Goal: Find specific page/section: Find specific page/section

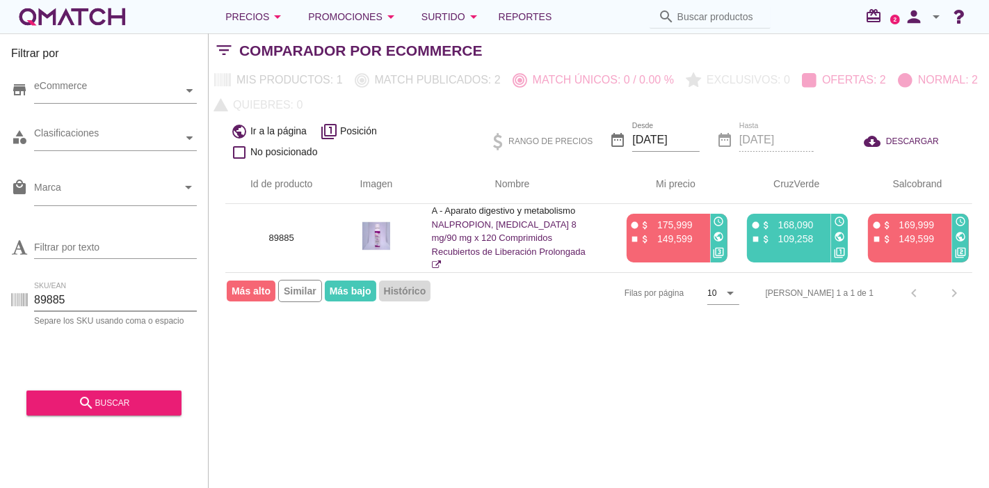
drag, startPoint x: 148, startPoint y: 289, endPoint x: 0, endPoint y: 293, distance: 147.6
click at [0, 293] on div "Filtrar por store eCommerce category Clasificaciones local_mall Marca arrow_dro…" at bounding box center [104, 260] width 209 height 454
click at [80, 388] on div "search buscar" at bounding box center [103, 398] width 155 height 35
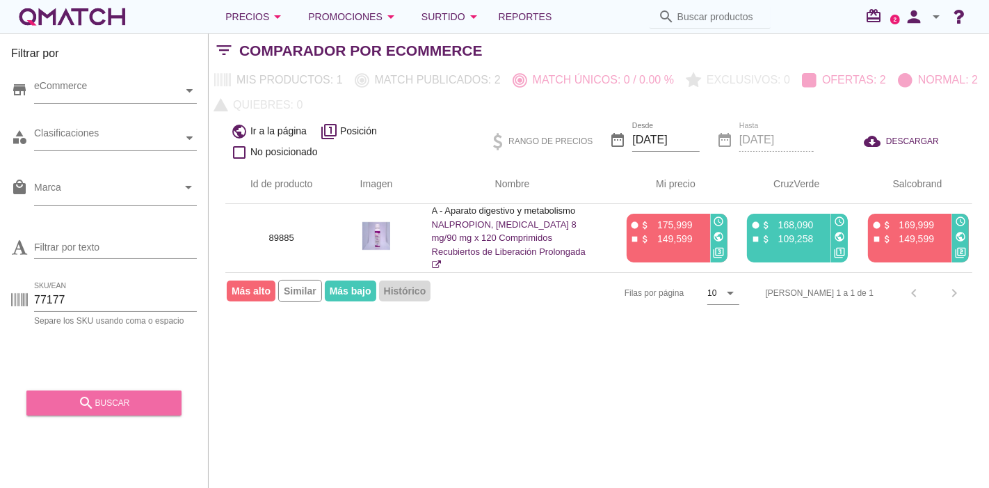
click at [77, 403] on div "search buscar" at bounding box center [104, 403] width 133 height 17
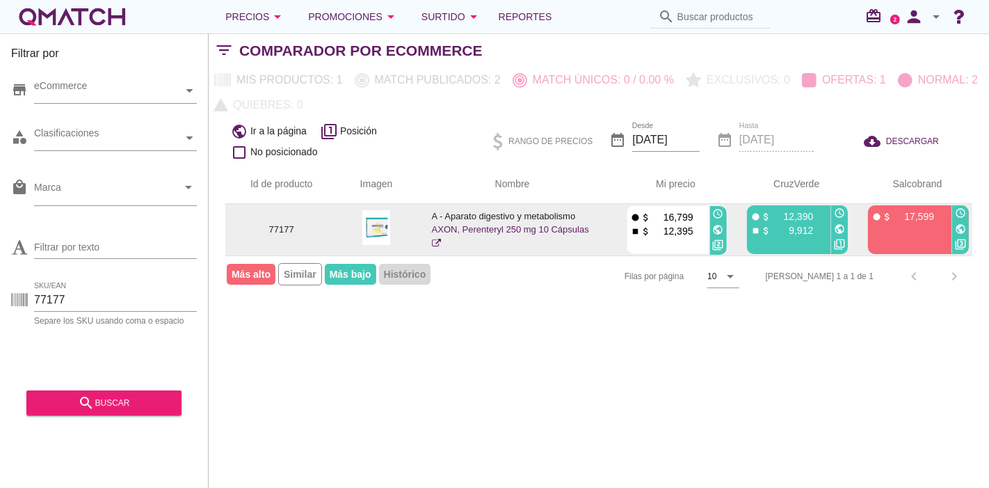
click at [465, 228] on link "AXON, Perenteryl 250 mg 10 Cápsulas" at bounding box center [510, 236] width 157 height 24
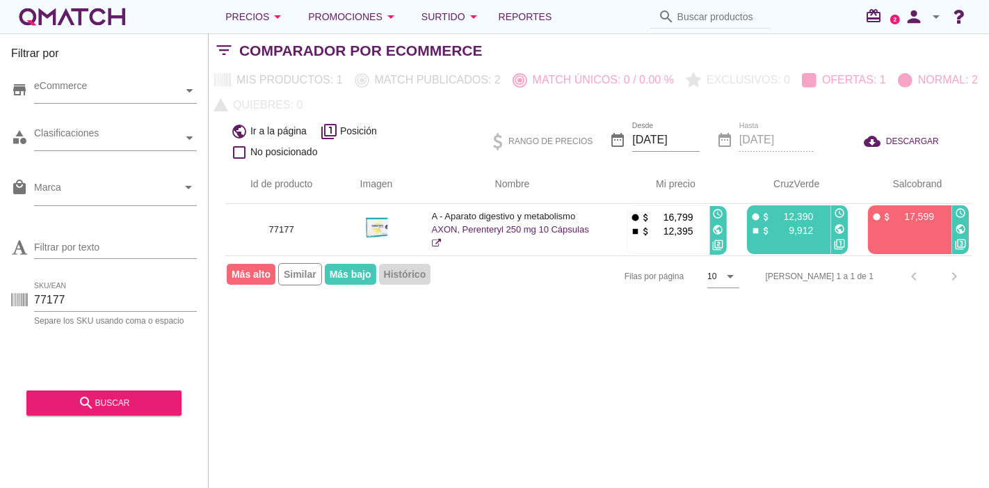
drag, startPoint x: 79, startPoint y: 285, endPoint x: 19, endPoint y: 293, distance: 60.3
click at [19, 293] on div "SKU/EAN 77177 Separe los SKU usando coma o espacio" at bounding box center [104, 302] width 186 height 45
click at [57, 298] on input "77177" at bounding box center [115, 300] width 163 height 22
drag, startPoint x: 72, startPoint y: 302, endPoint x: 13, endPoint y: 311, distance: 60.5
click at [13, 311] on div "SKU/EAN 77177 Separe los SKU usando coma o espacio" at bounding box center [104, 302] width 186 height 45
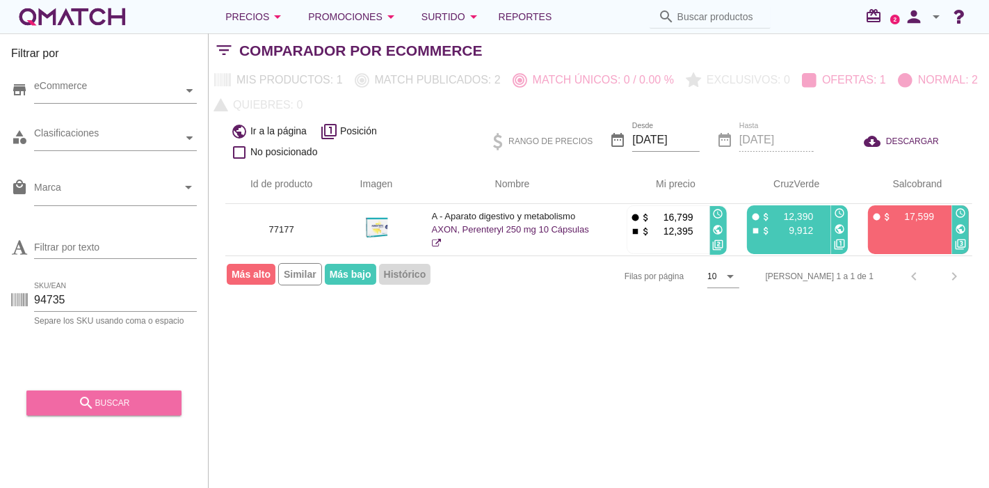
click at [84, 395] on icon "search" at bounding box center [86, 403] width 17 height 17
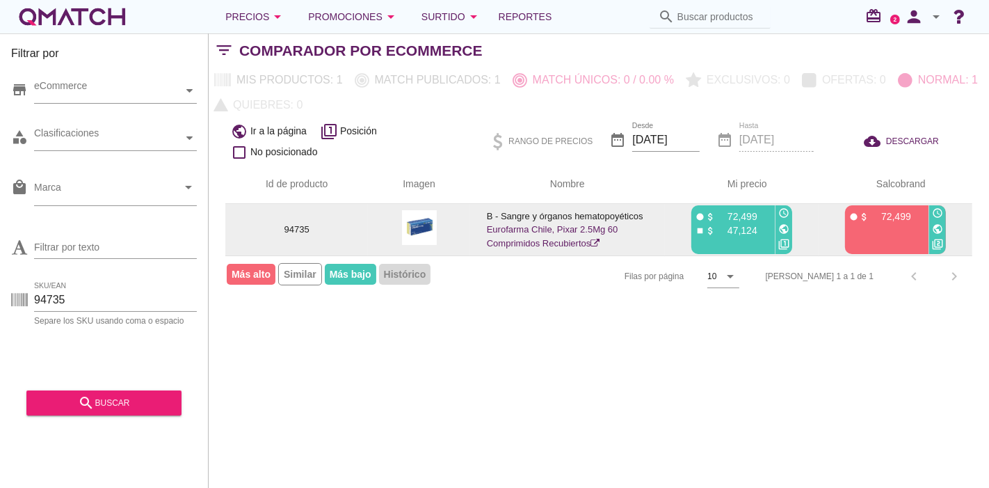
click at [505, 231] on link "Eurofarma Chile, Pixar 2.5Mg 60 Comprimidos Recubiertos" at bounding box center [553, 236] width 132 height 24
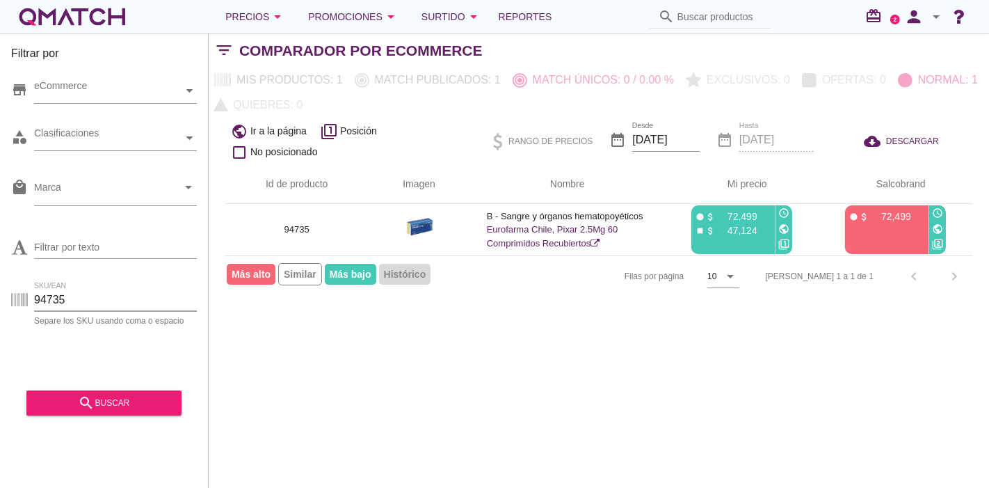
drag, startPoint x: 90, startPoint y: 301, endPoint x: 0, endPoint y: 277, distance: 92.8
click at [0, 277] on div "Filtrar por store eCommerce category Clasificaciones local_mall Marca arrow_dro…" at bounding box center [104, 260] width 209 height 454
paste input "80968"
click at [80, 407] on icon "search" at bounding box center [86, 403] width 17 height 17
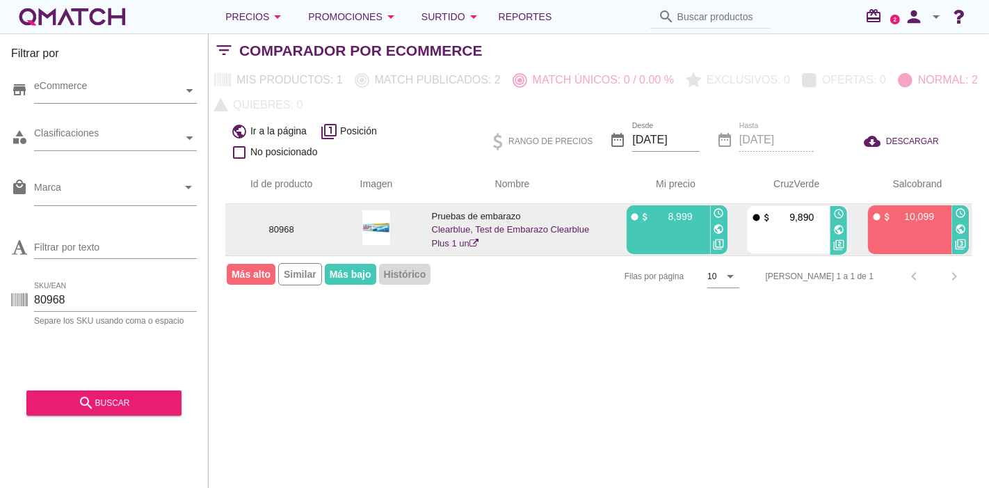
click at [381, 230] on img at bounding box center [377, 227] width 28 height 35
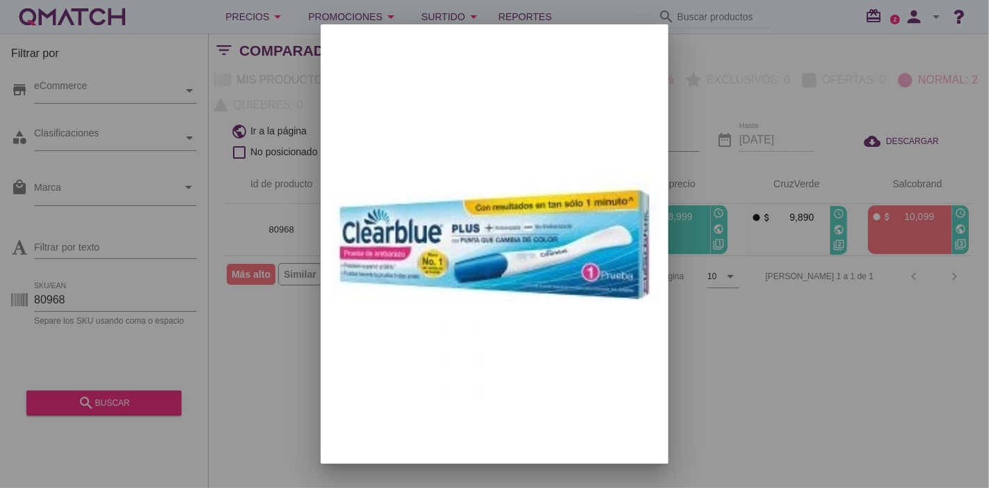
click at [841, 193] on div at bounding box center [494, 244] width 989 height 488
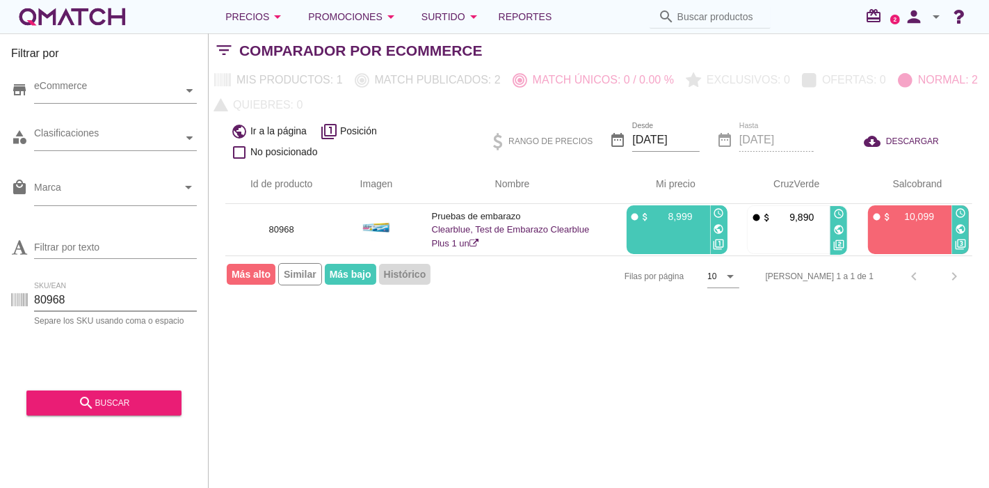
click at [76, 297] on input "80968" at bounding box center [115, 300] width 163 height 22
paste input "86682"
drag, startPoint x: 134, startPoint y: 298, endPoint x: 0, endPoint y: 314, distance: 135.2
click at [0, 314] on div "Filtrar por store eCommerce category Clasificaciones local_mall Marca arrow_dro…" at bounding box center [104, 260] width 209 height 454
paste input "text"
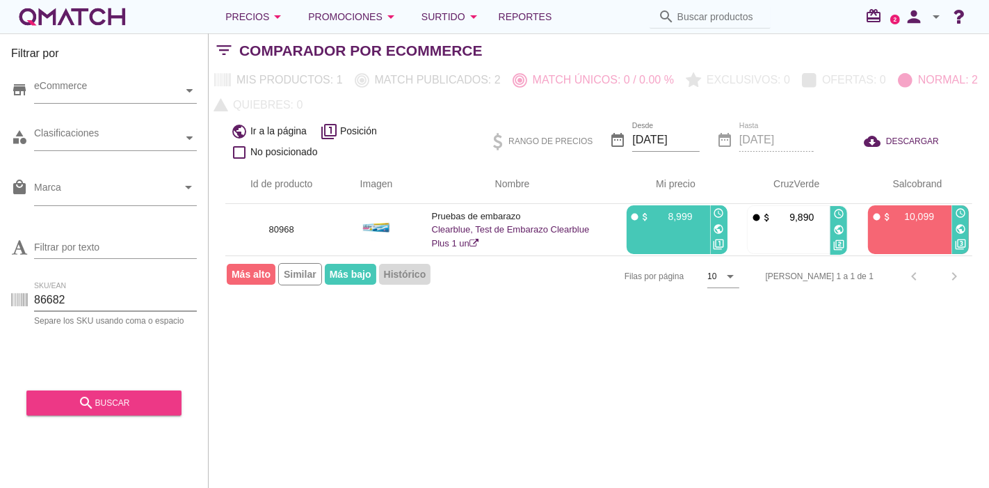
click at [101, 406] on div "search buscar" at bounding box center [104, 403] width 133 height 17
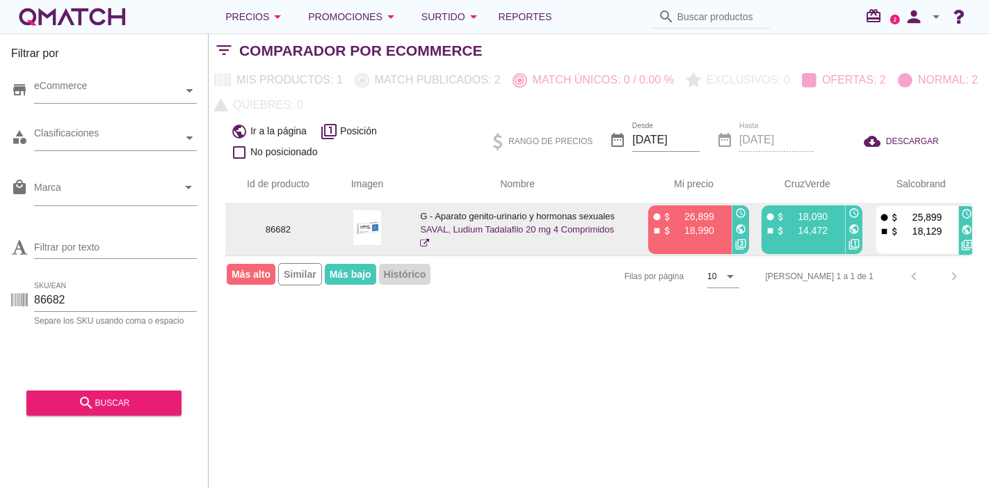
click at [449, 230] on link "SAVAL, Ludium Tadalafilo 20 mg 4 Comprimidos" at bounding box center [517, 236] width 194 height 24
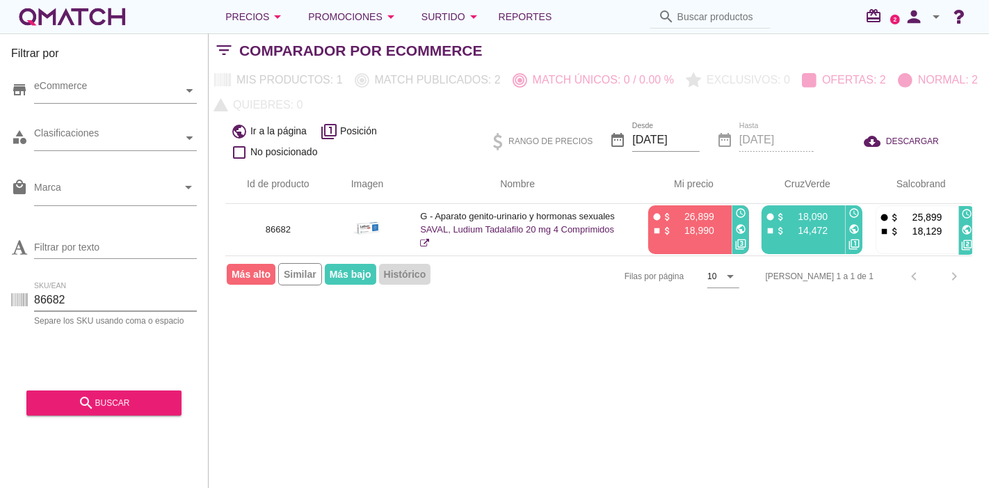
click at [66, 293] on input "86682" at bounding box center [115, 300] width 163 height 22
paste input "18116"
click at [70, 411] on button "search buscar" at bounding box center [103, 402] width 155 height 25
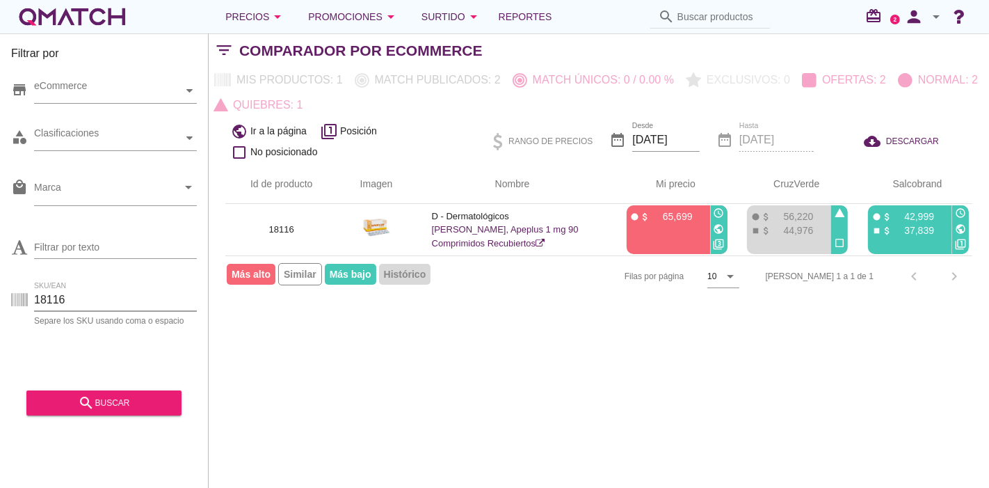
drag, startPoint x: 74, startPoint y: 303, endPoint x: 0, endPoint y: 271, distance: 81.0
click at [0, 271] on div "Filtrar por store eCommerce category Clasificaciones local_mall Marca arrow_dro…" at bounding box center [104, 260] width 209 height 454
paste input "6958"
type input "6958"
click at [83, 427] on div "Filtrar por store eCommerce category Clasificaciones local_mall Marca arrow_dro…" at bounding box center [104, 260] width 209 height 454
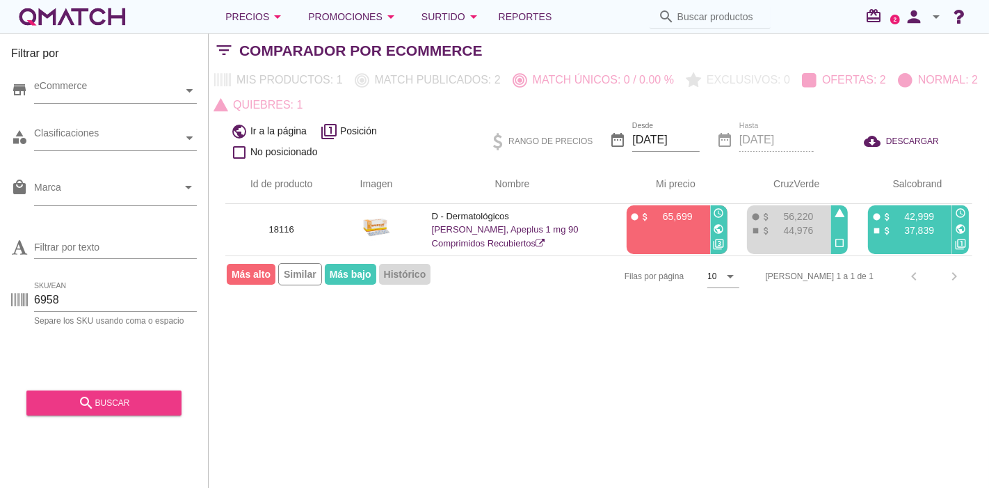
click at [69, 407] on div "search buscar" at bounding box center [104, 403] width 133 height 17
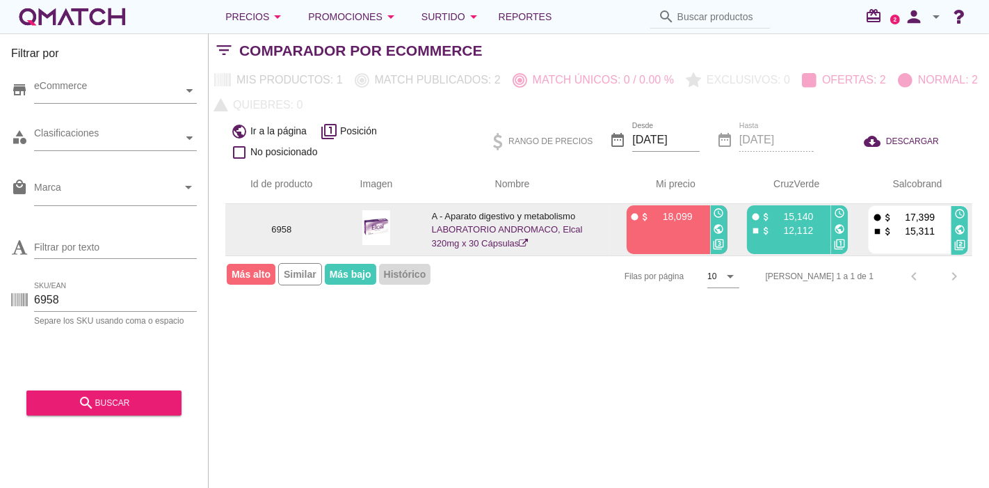
click at [714, 230] on icon "public" at bounding box center [719, 228] width 11 height 11
click at [836, 230] on icon "public" at bounding box center [839, 228] width 11 height 11
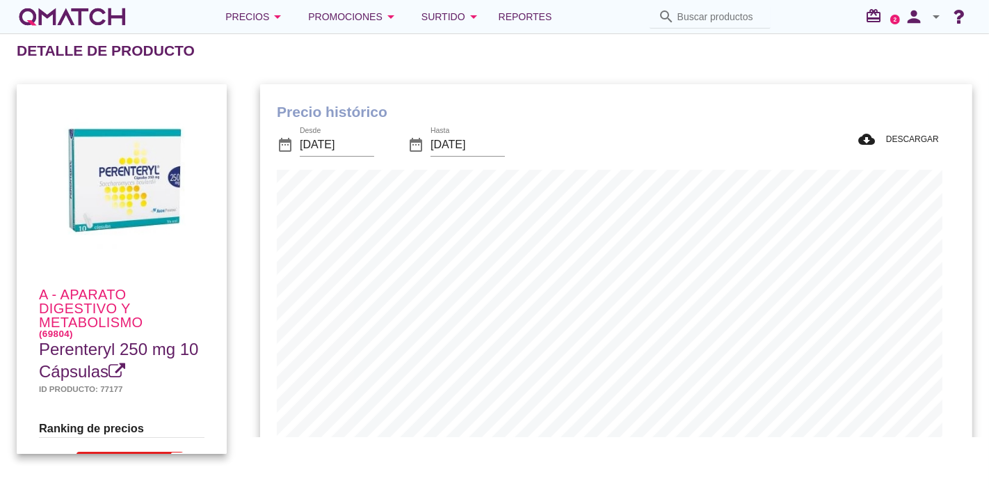
scroll to position [406, 699]
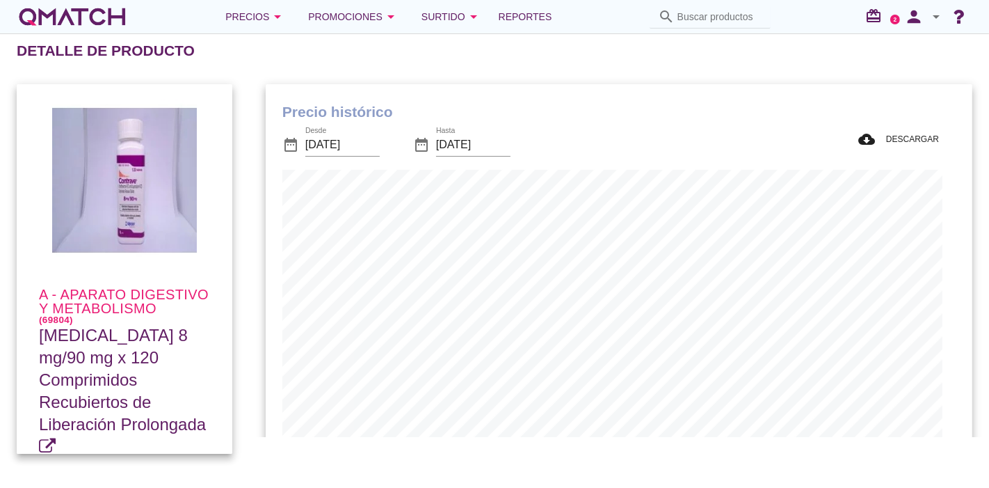
scroll to position [406, 694]
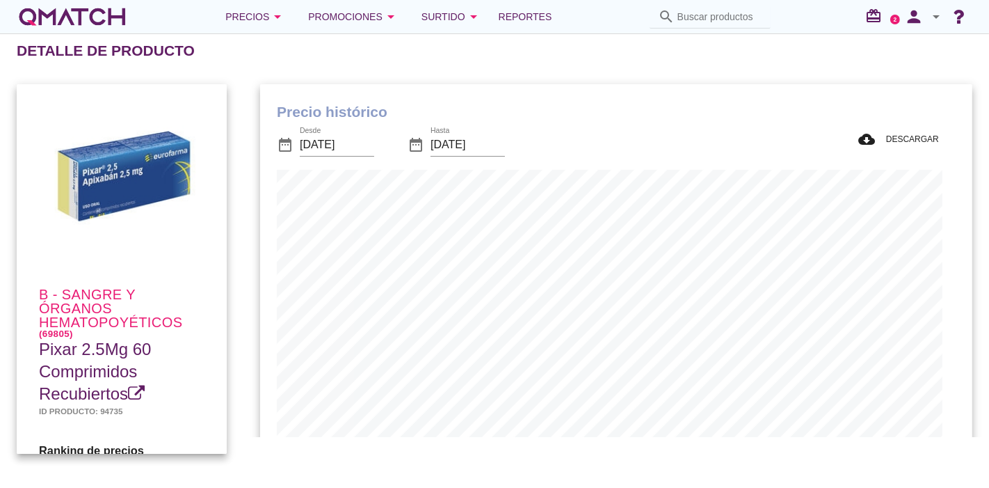
scroll to position [406, 699]
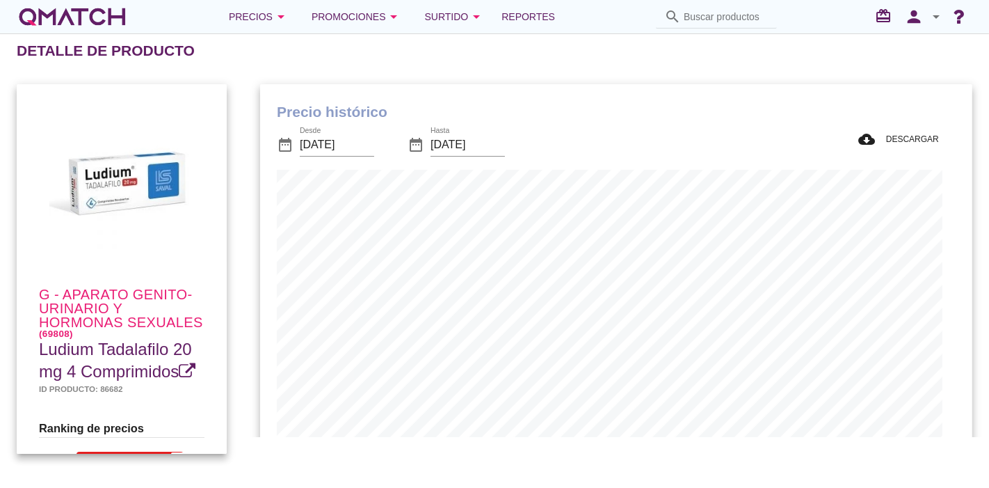
scroll to position [456, 699]
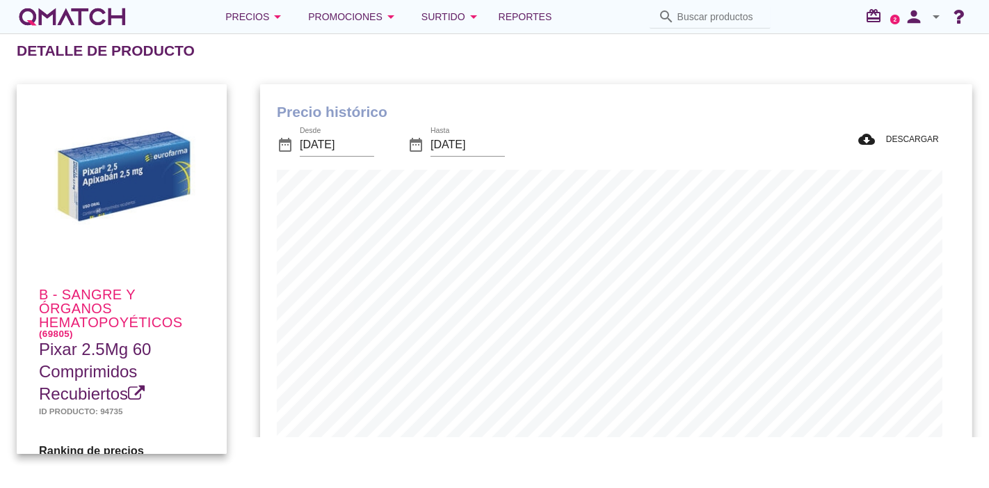
scroll to position [406, 699]
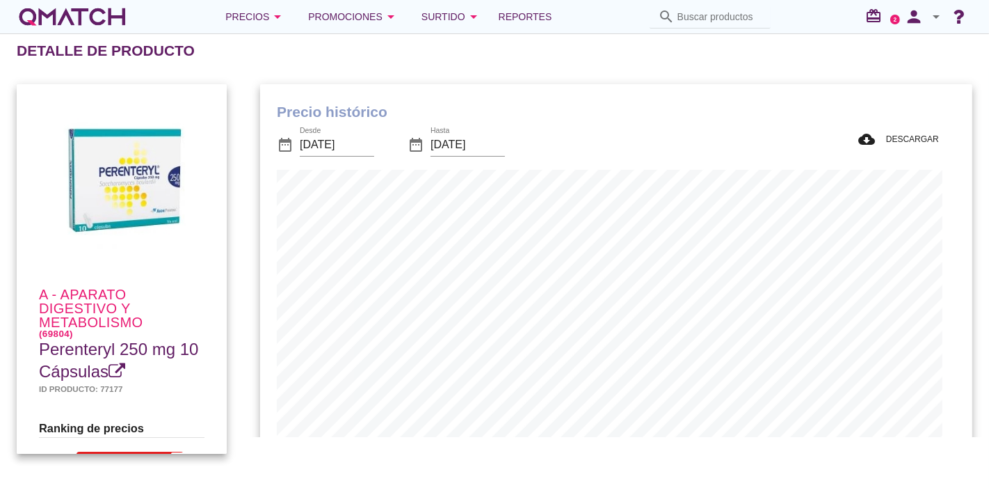
scroll to position [406, 699]
